Goal: Transaction & Acquisition: Book appointment/travel/reservation

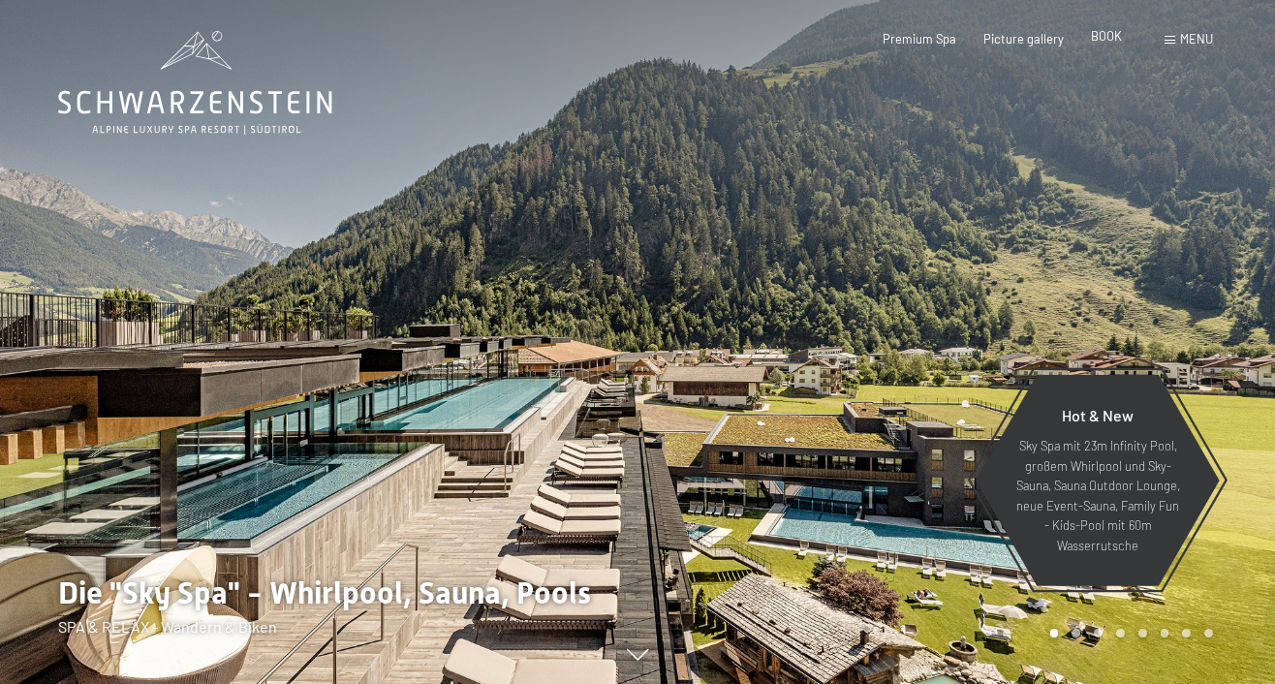
click at [1108, 39] on span "BOOK" at bounding box center [1106, 36] width 31 height 16
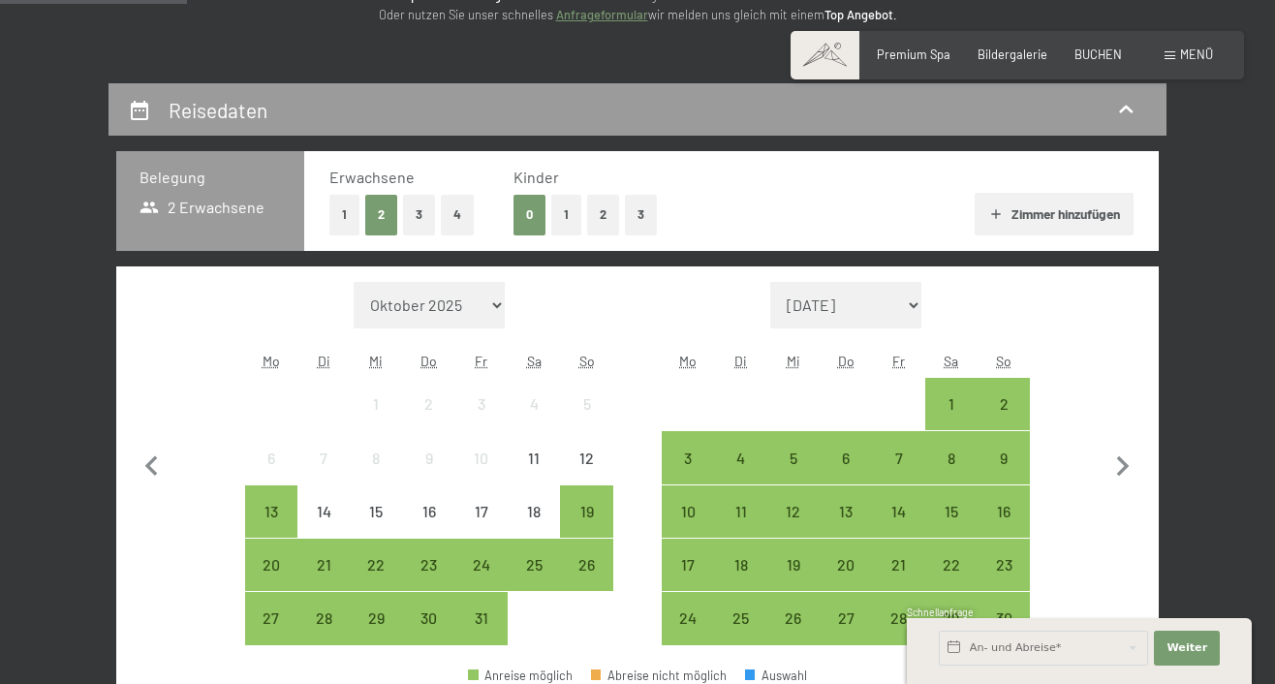
scroll to position [350, 0]
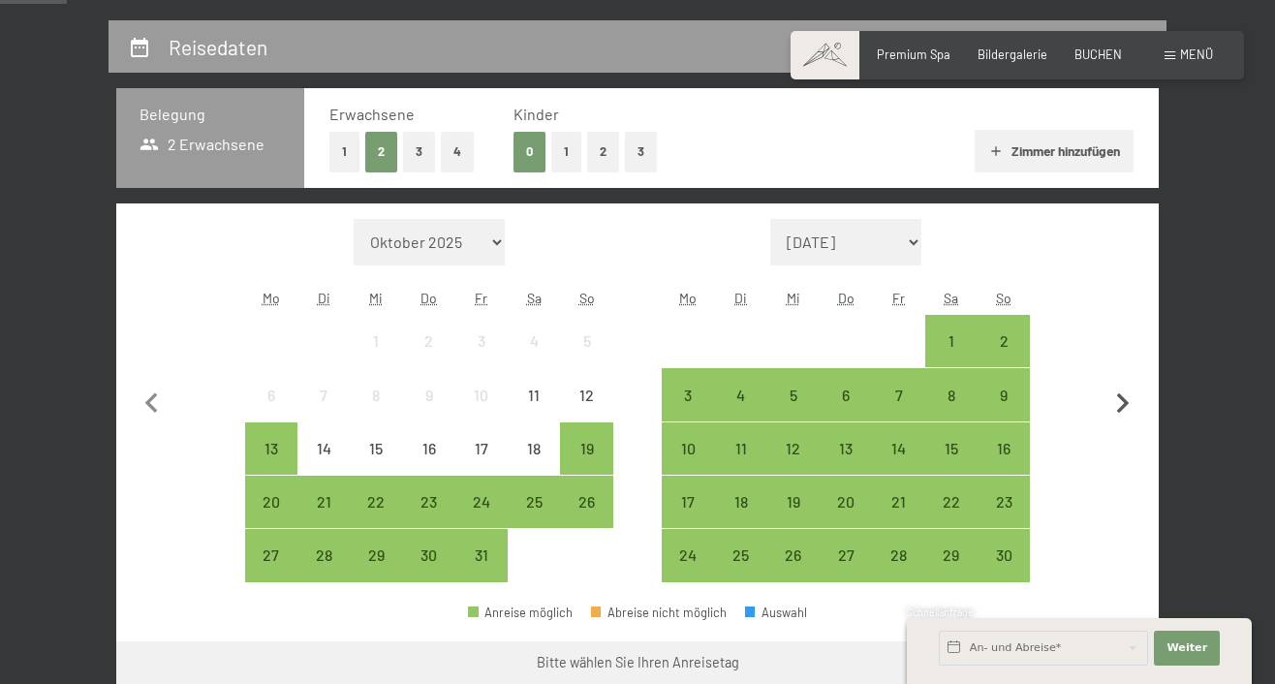
click at [1122, 408] on icon "button" at bounding box center [1123, 403] width 13 height 20
select select "[DATE]"
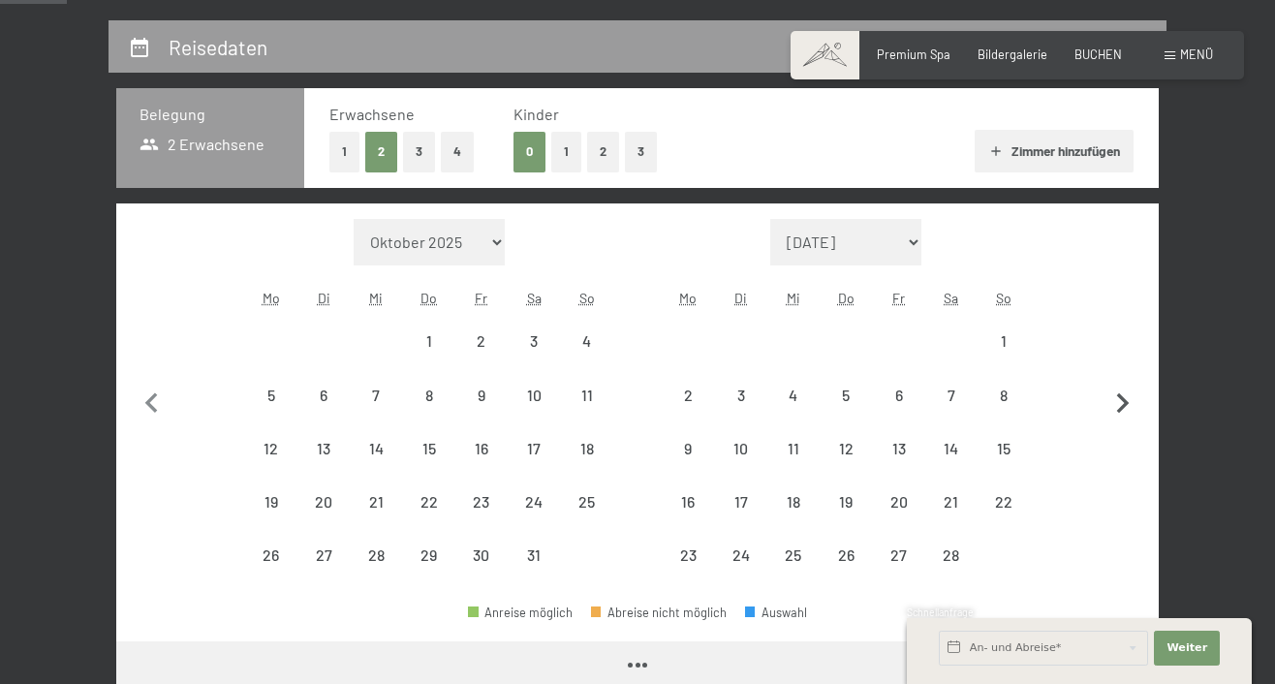
click at [1122, 408] on icon "button" at bounding box center [1123, 403] width 13 height 20
select select "[DATE]"
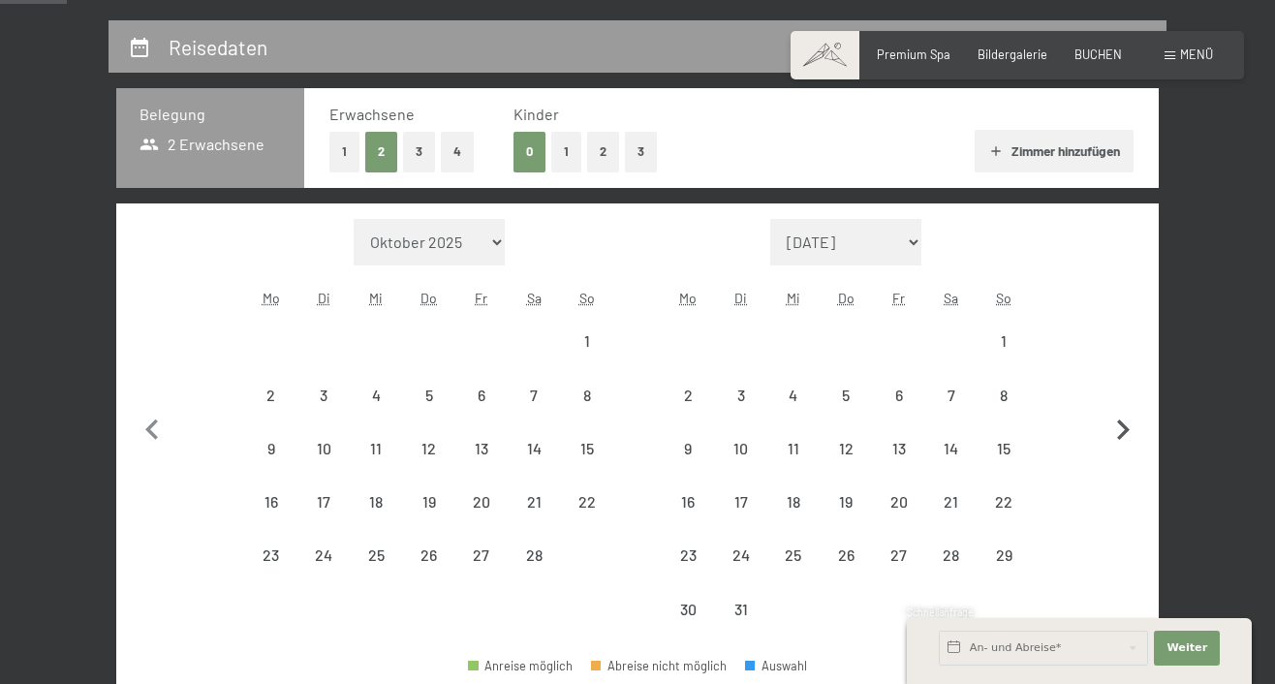
click at [1122, 408] on button "button" at bounding box center [1123, 428] width 41 height 418
select select "[DATE]"
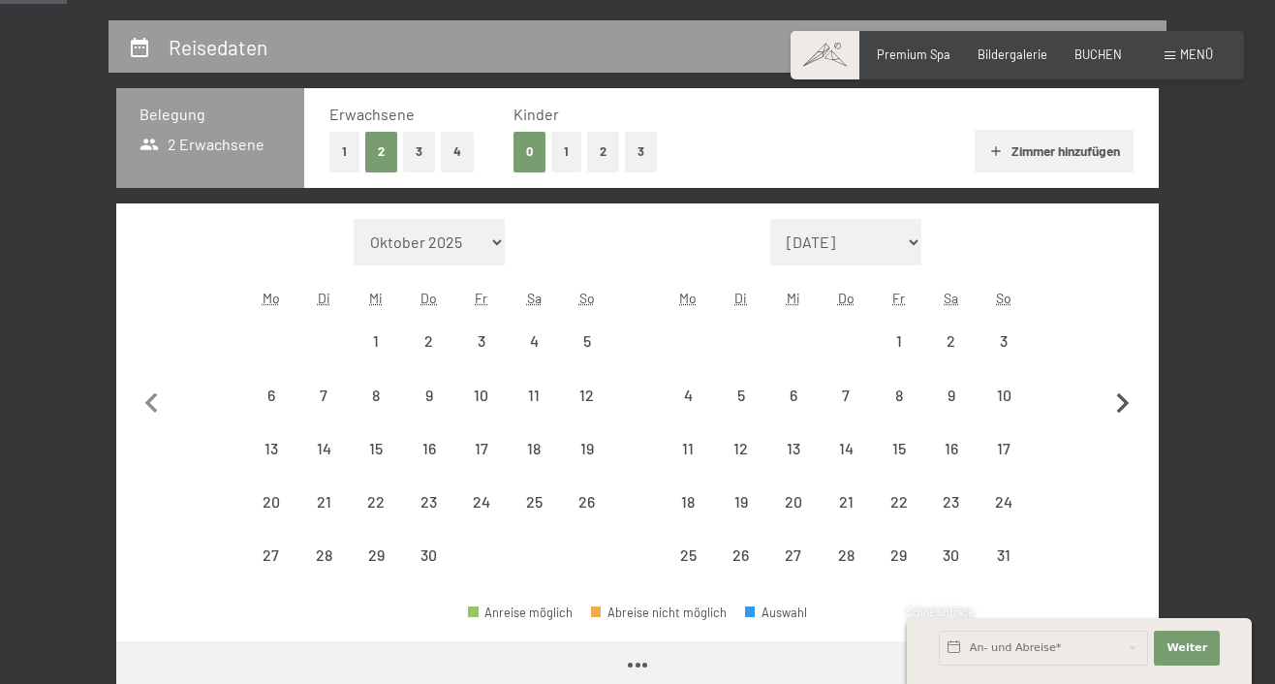
select select "[DATE]"
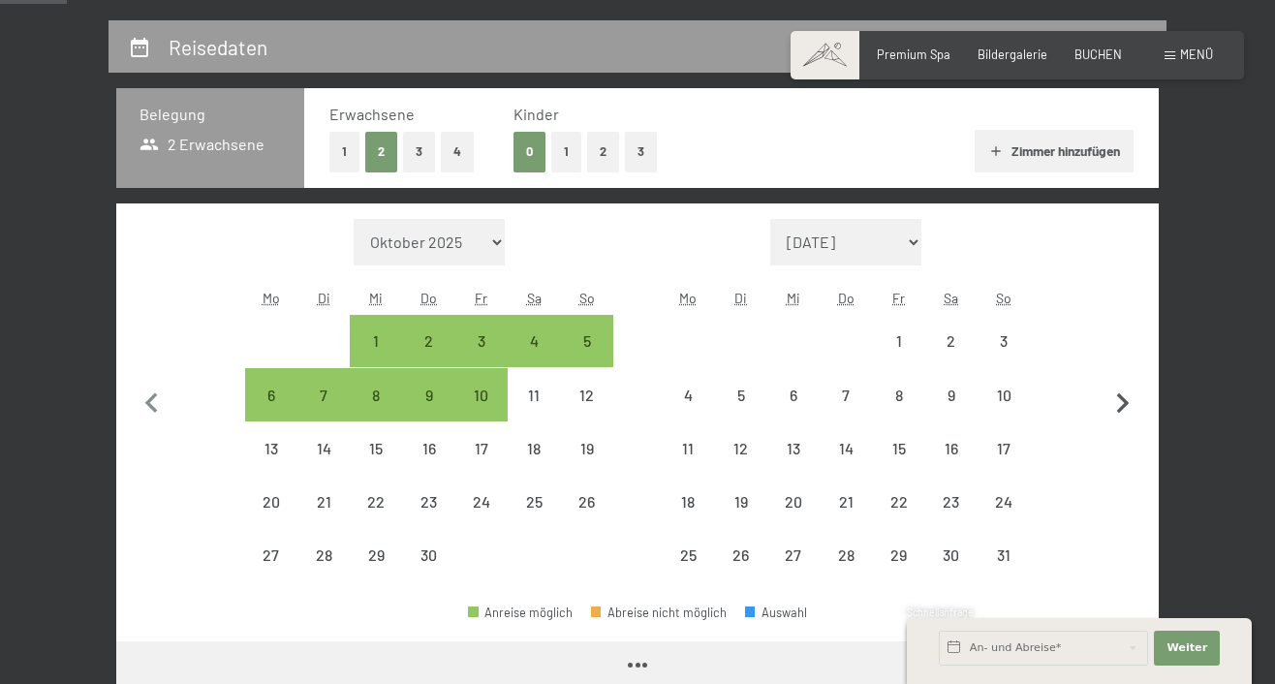
click at [1122, 408] on icon "button" at bounding box center [1123, 403] width 13 height 20
select select "[DATE]"
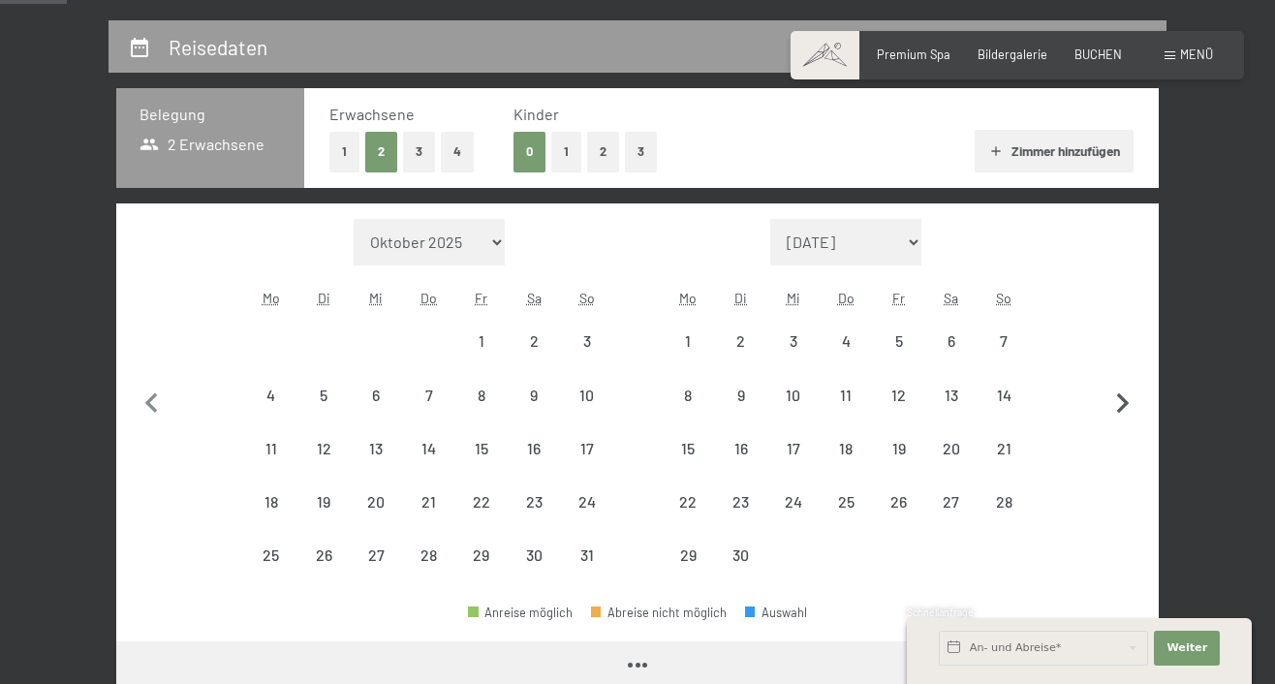
select select "[DATE]"
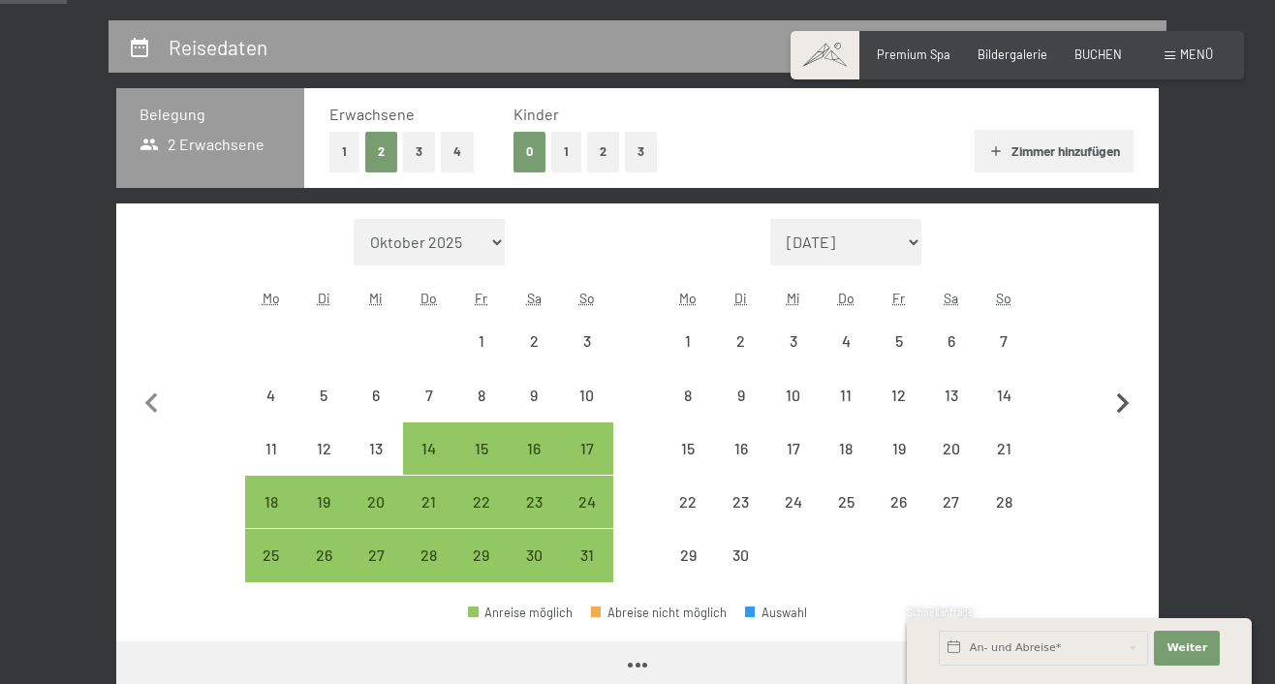
click at [1122, 408] on icon "button" at bounding box center [1123, 403] width 13 height 20
select select "[DATE]"
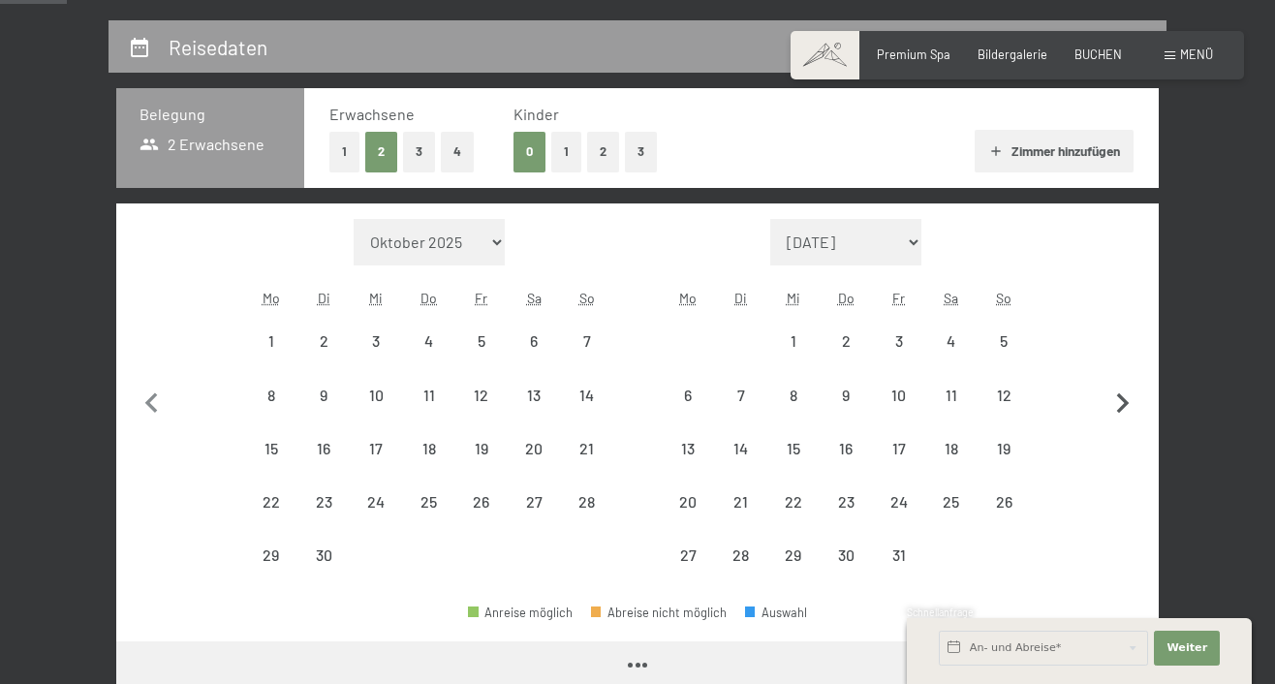
select select "[DATE]"
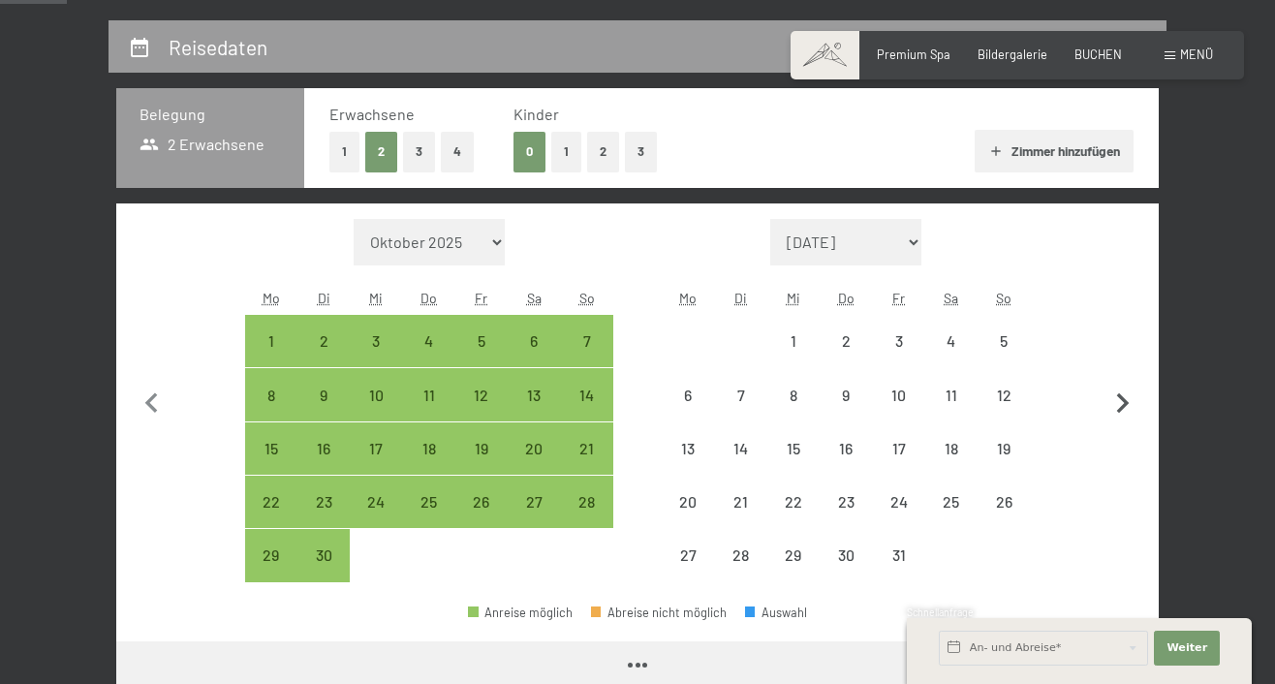
select select "[DATE]"
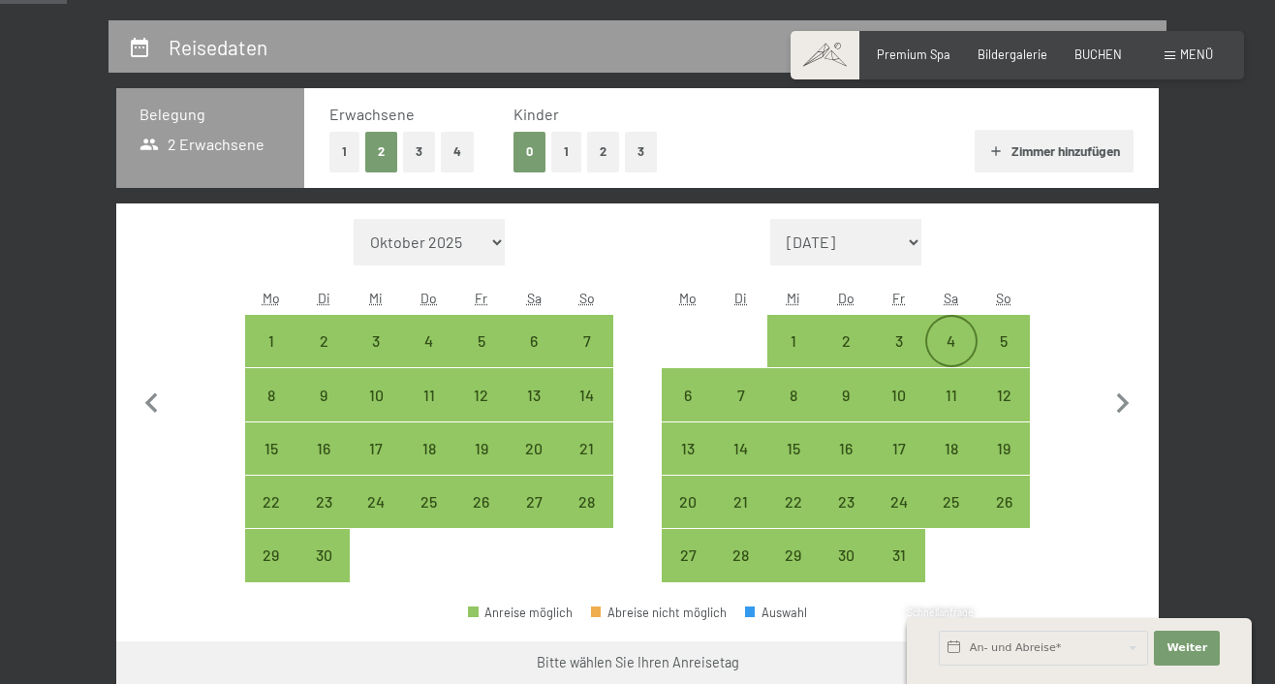
click at [943, 345] on div "4" at bounding box center [951, 357] width 48 height 48
select select "[DATE]"
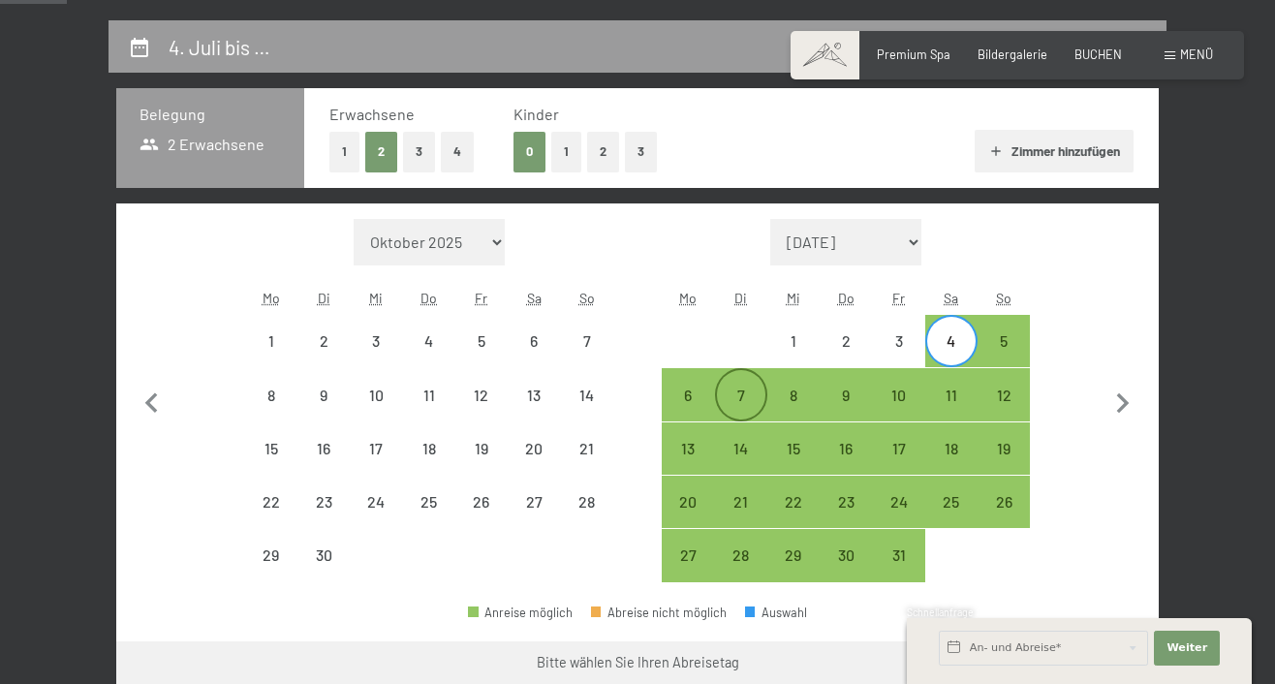
click at [741, 406] on div "7" at bounding box center [741, 412] width 48 height 48
select select "[DATE]"
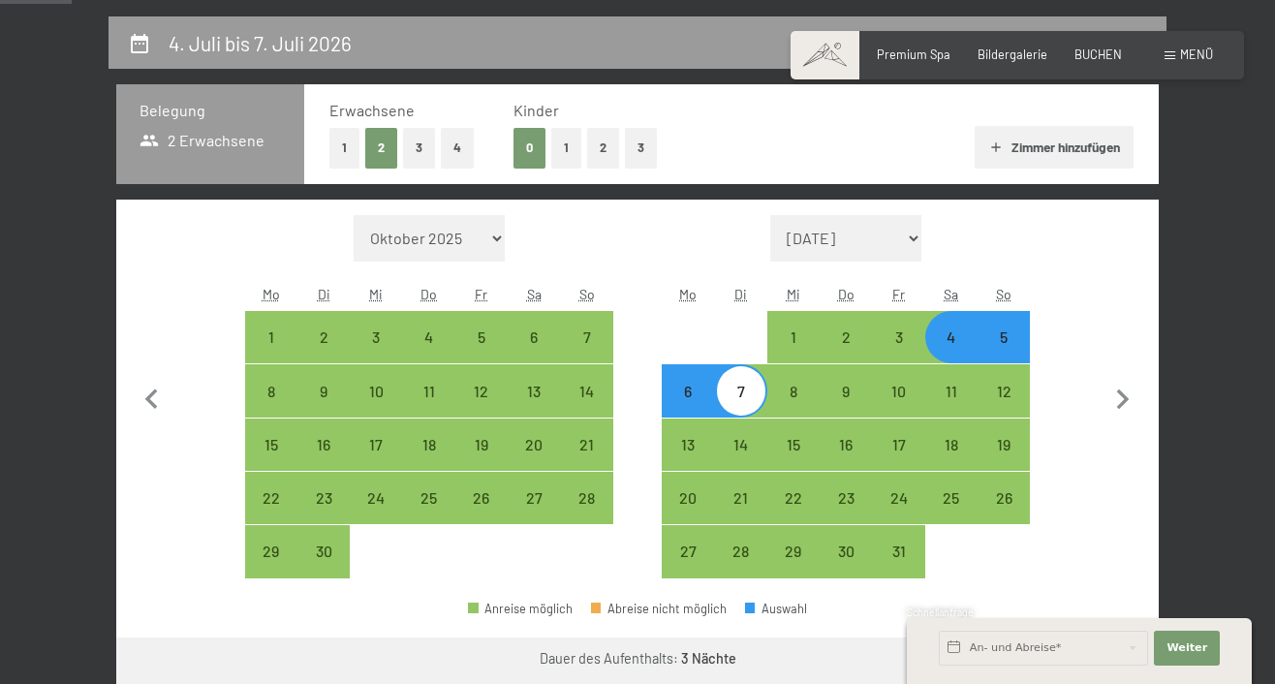
scroll to position [353, 0]
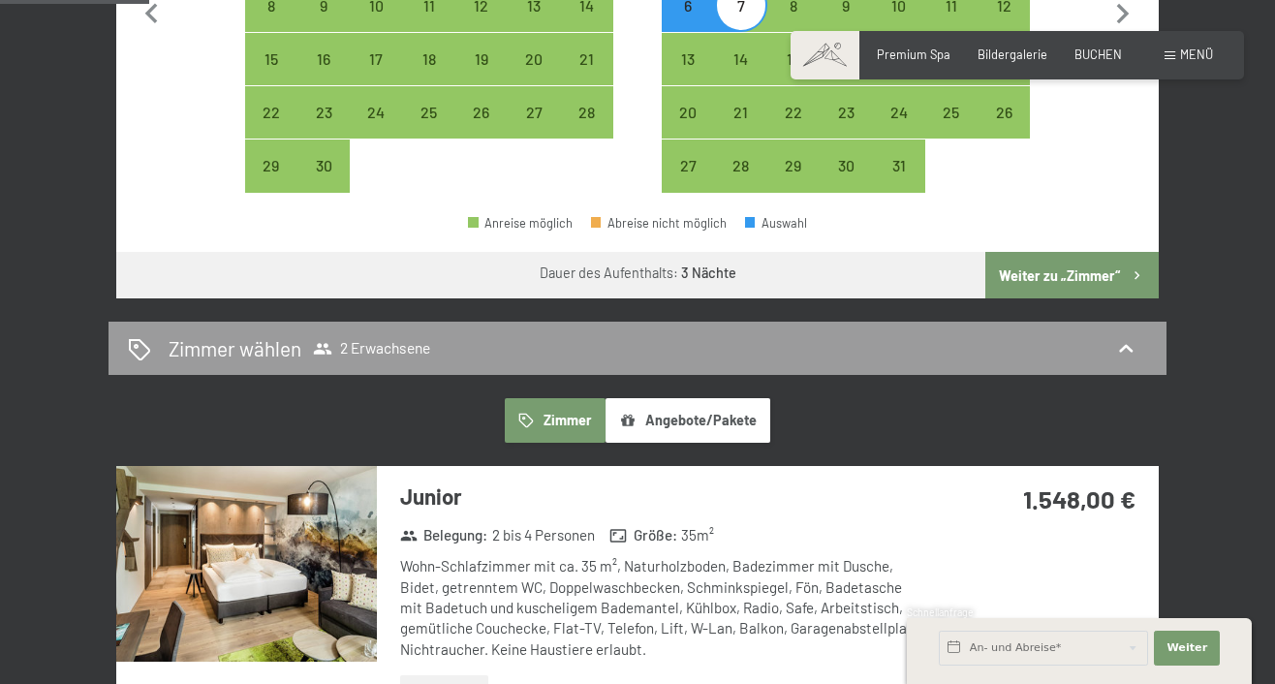
click at [1101, 297] on button "Weiter zu „Zimmer“" at bounding box center [1071, 275] width 173 height 47
select select "[DATE]"
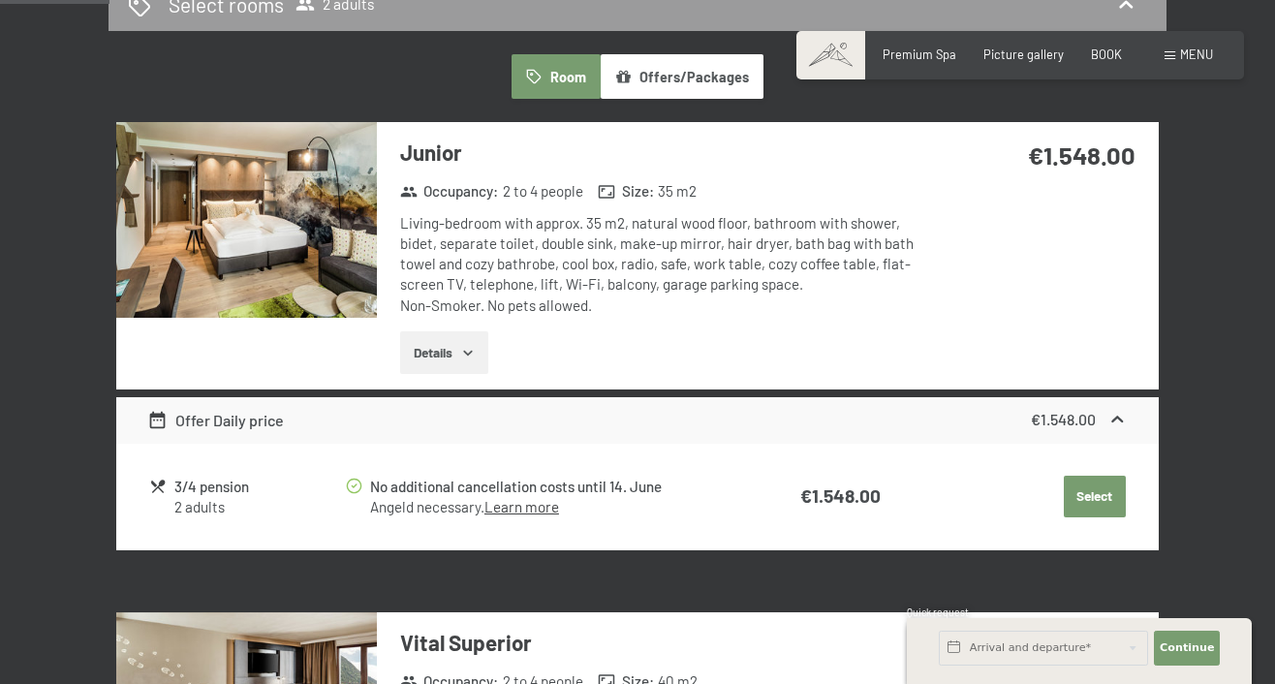
scroll to position [466, 0]
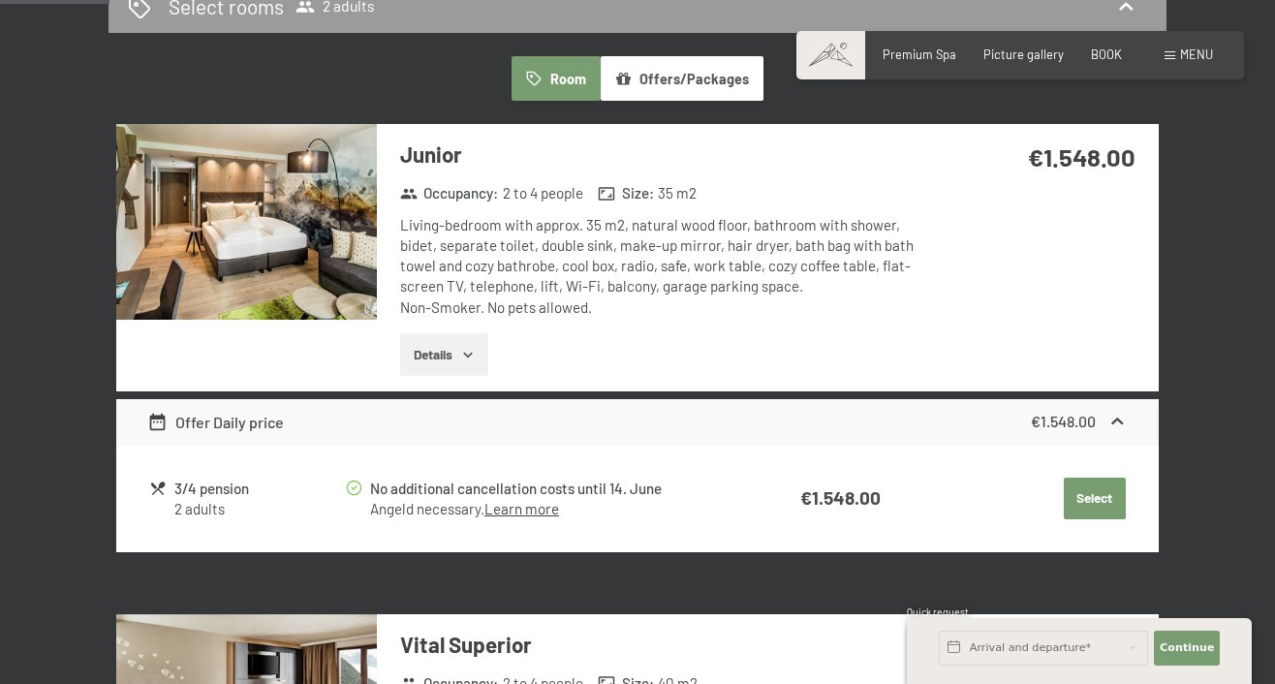
click at [219, 250] on img at bounding box center [246, 222] width 261 height 196
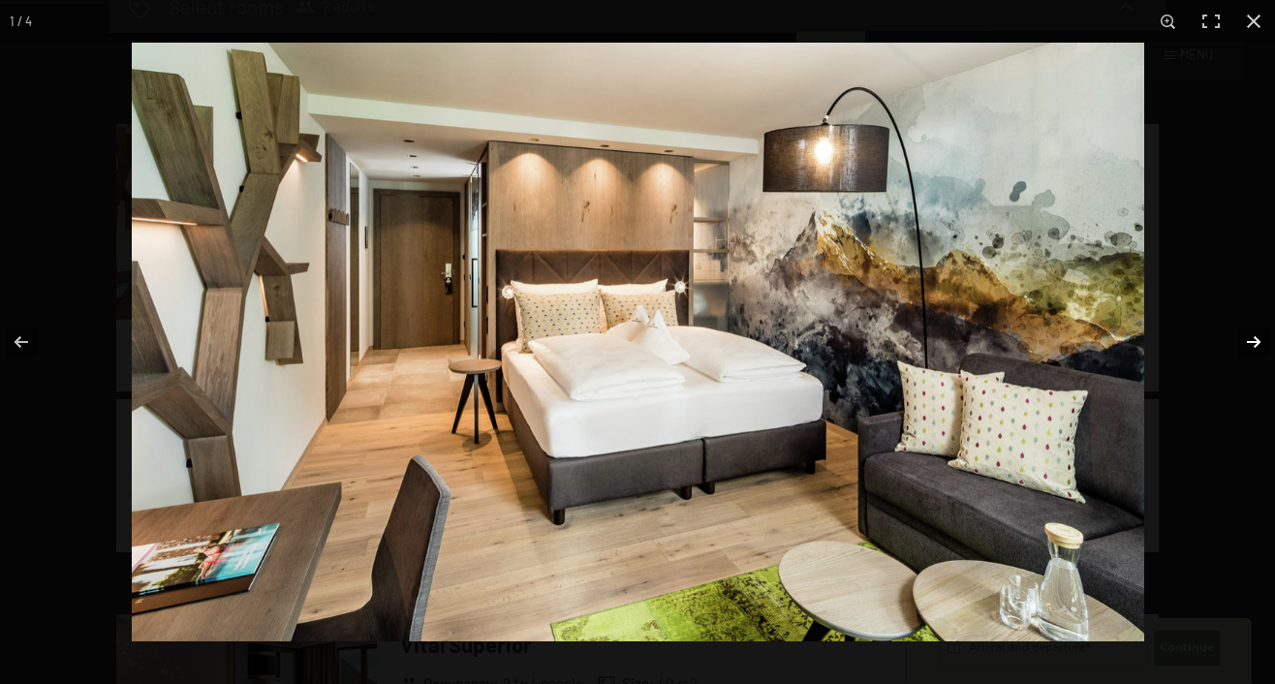
click at [1257, 343] on button "button" at bounding box center [1241, 342] width 68 height 97
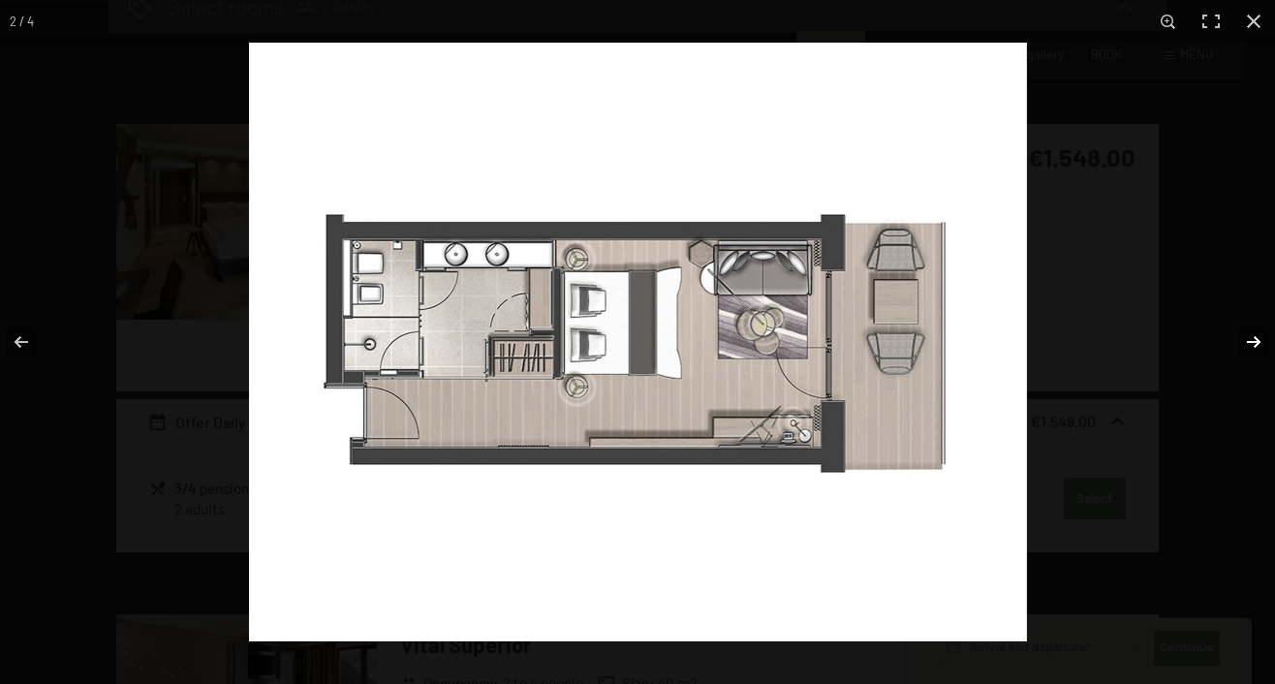
click at [1257, 343] on button "button" at bounding box center [1241, 342] width 68 height 97
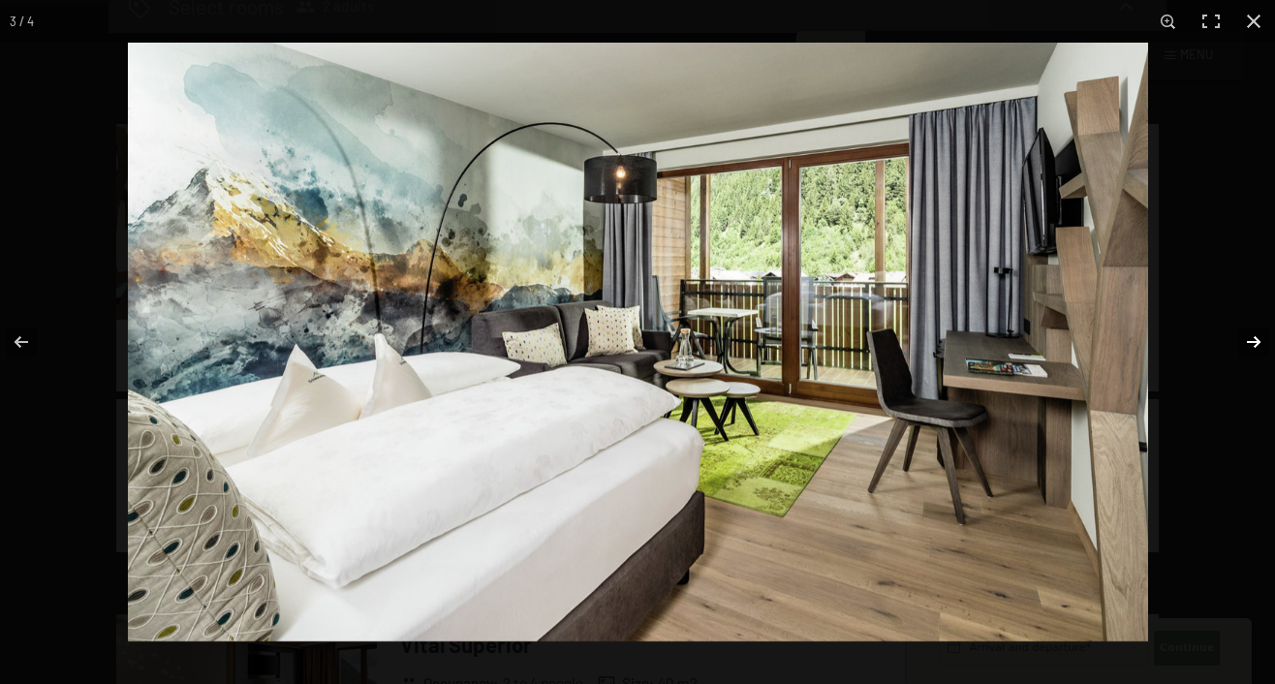
click at [1257, 343] on button "button" at bounding box center [1241, 342] width 68 height 97
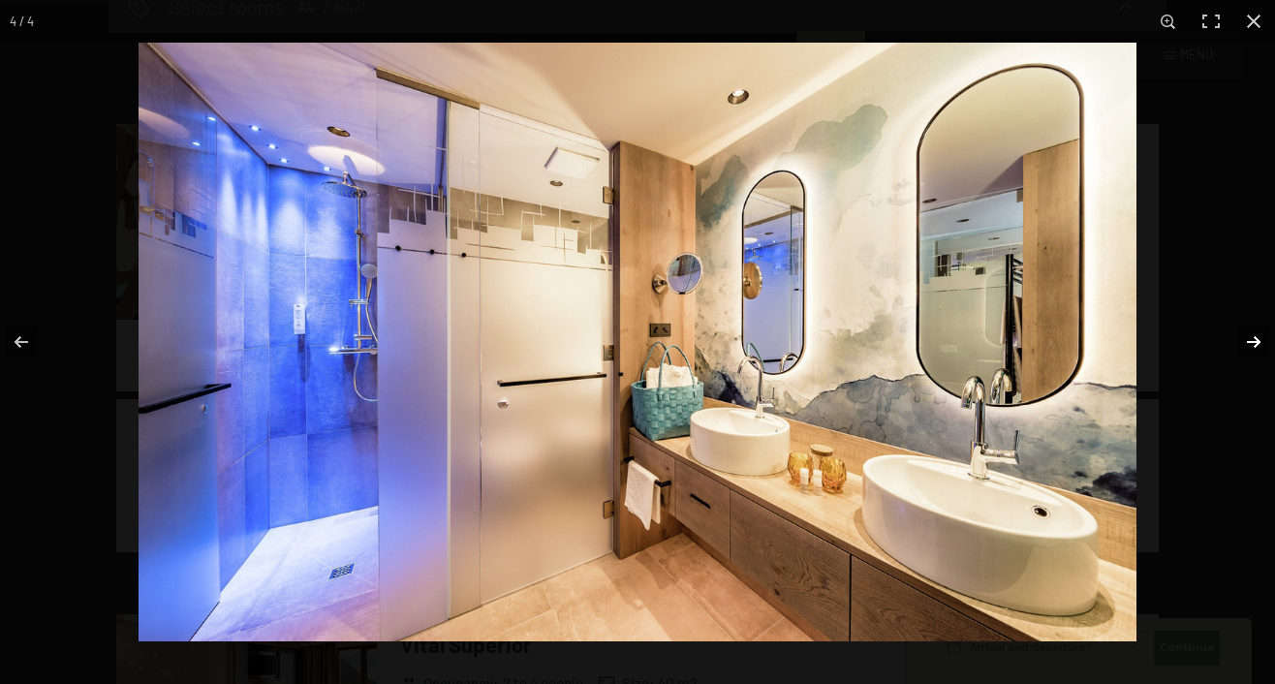
click at [1257, 343] on button "button" at bounding box center [1241, 342] width 68 height 97
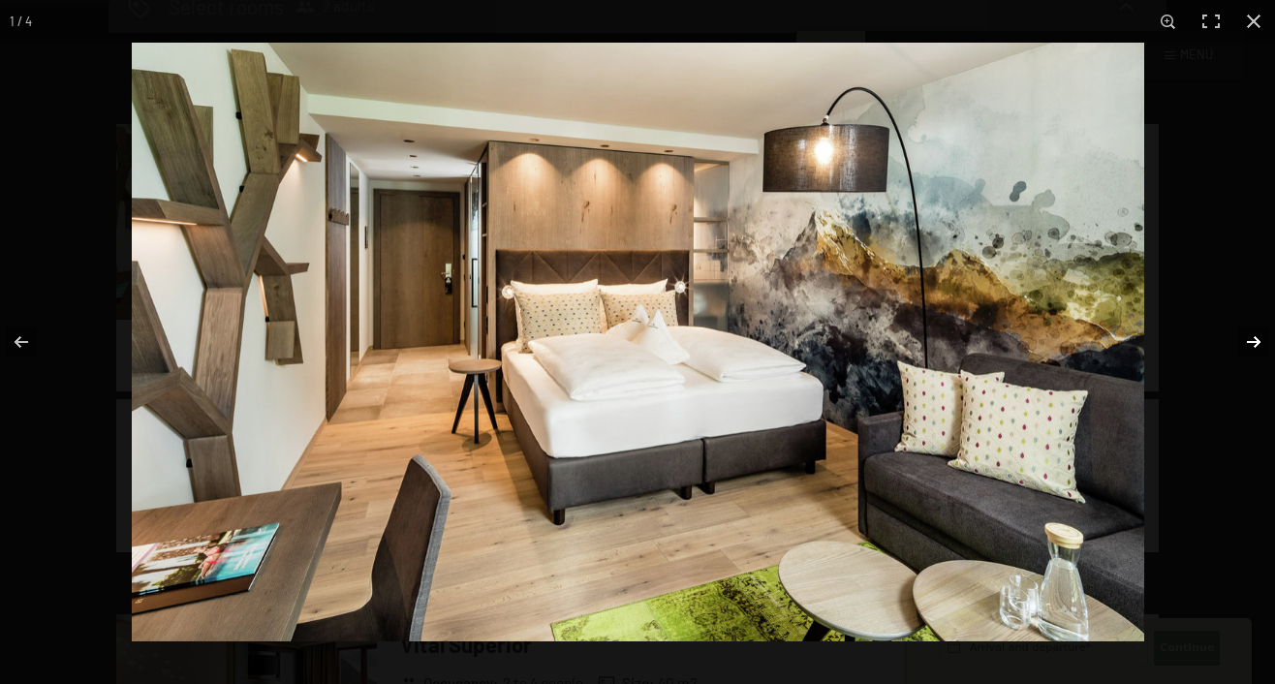
click at [1257, 343] on button "button" at bounding box center [1241, 342] width 68 height 97
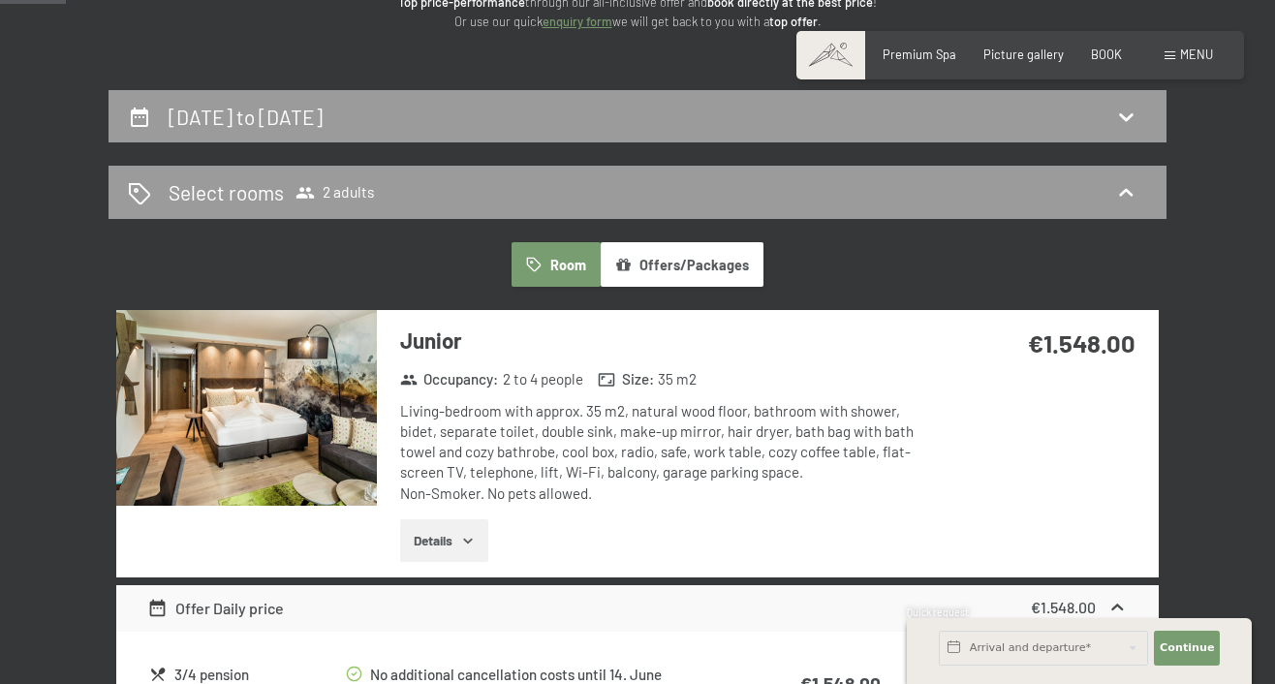
scroll to position [0, 0]
